Goal: Task Accomplishment & Management: Manage account settings

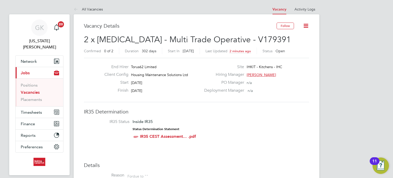
click at [35, 90] on li "Vacancies" at bounding box center [40, 93] width 38 height 7
click at [38, 90] on link "Vacancies" at bounding box center [30, 92] width 19 height 5
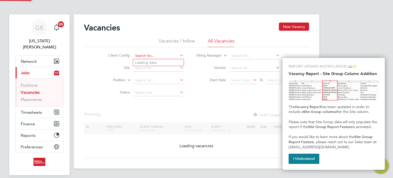
click at [142, 54] on input at bounding box center [158, 55] width 50 height 7
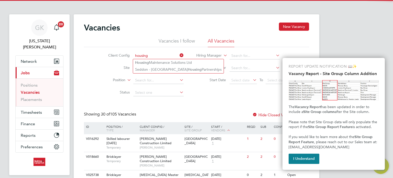
drag, startPoint x: 149, startPoint y: 64, endPoint x: 225, endPoint y: 77, distance: 76.8
click at [151, 64] on li "Housing Maintenance Solutions Ltd" at bounding box center [178, 62] width 90 height 7
type input "Housing Maintenance Solutions Ltd"
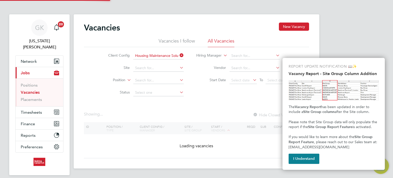
click at [301, 164] on div "REPORT UPDATE NOTIFICATION 📖✨ Vacancy Report - Site Group Column Addition The V…" at bounding box center [333, 114] width 102 height 112
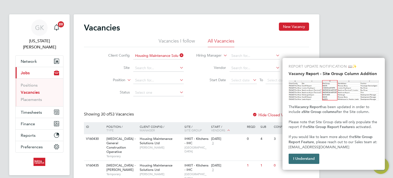
click at [297, 157] on button "I Understand" at bounding box center [303, 158] width 31 height 10
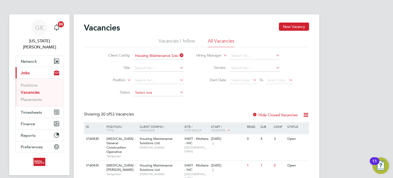
drag, startPoint x: 143, startPoint y: 108, endPoint x: 147, endPoint y: 109, distance: 3.7
click at [151, 91] on input at bounding box center [158, 92] width 50 height 7
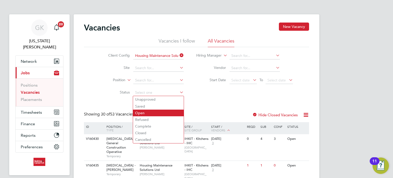
click at [145, 110] on li "Open" at bounding box center [158, 112] width 51 height 7
type input "Open"
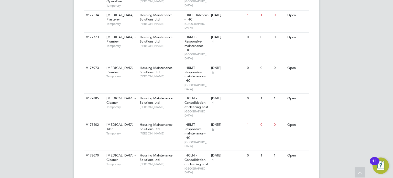
scroll to position [683, 0]
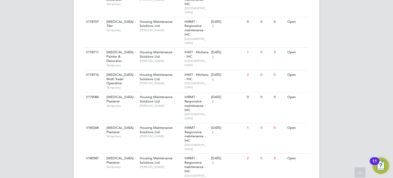
scroll to position [966, 0]
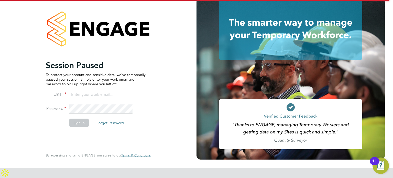
type input "georgiaking@buildingcareersuk.com"
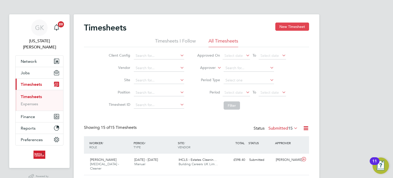
click at [288, 27] on button "New Timesheet" at bounding box center [292, 26] width 34 height 8
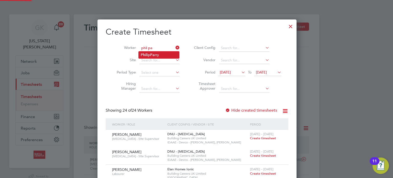
click at [150, 52] on li "Phil ip Pa rry" at bounding box center [159, 54] width 40 height 7
type input "Philip Parry"
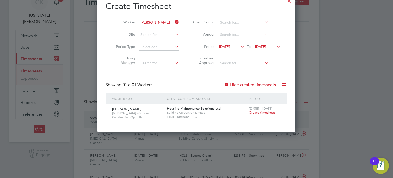
click at [250, 112] on span "Create timesheet" at bounding box center [262, 112] width 26 height 4
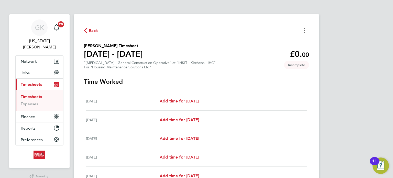
click at [300, 32] on button "Timesheets Menu" at bounding box center [304, 31] width 9 height 8
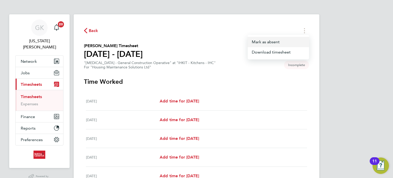
click at [289, 43] on button "Mark as absent" at bounding box center [277, 42] width 61 height 10
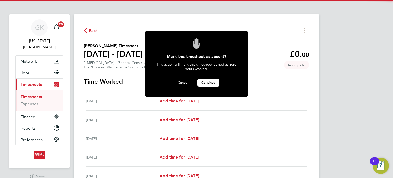
click at [213, 84] on button "Continue" at bounding box center [208, 83] width 22 height 8
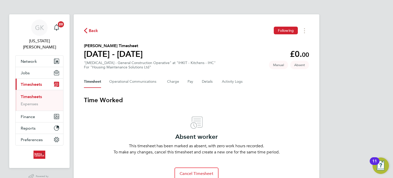
click at [32, 90] on ul "Timesheets Expenses" at bounding box center [40, 100] width 48 height 21
click at [32, 94] on link "Timesheets" at bounding box center [31, 96] width 21 height 5
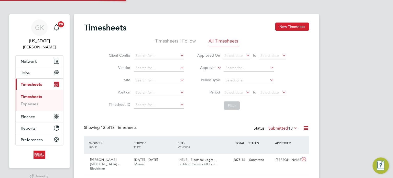
scroll to position [13, 44]
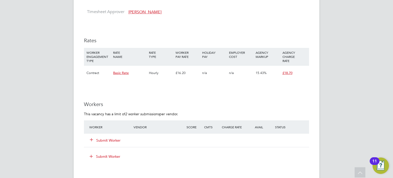
scroll to position [256, 0]
